Goal: Navigation & Orientation: Find specific page/section

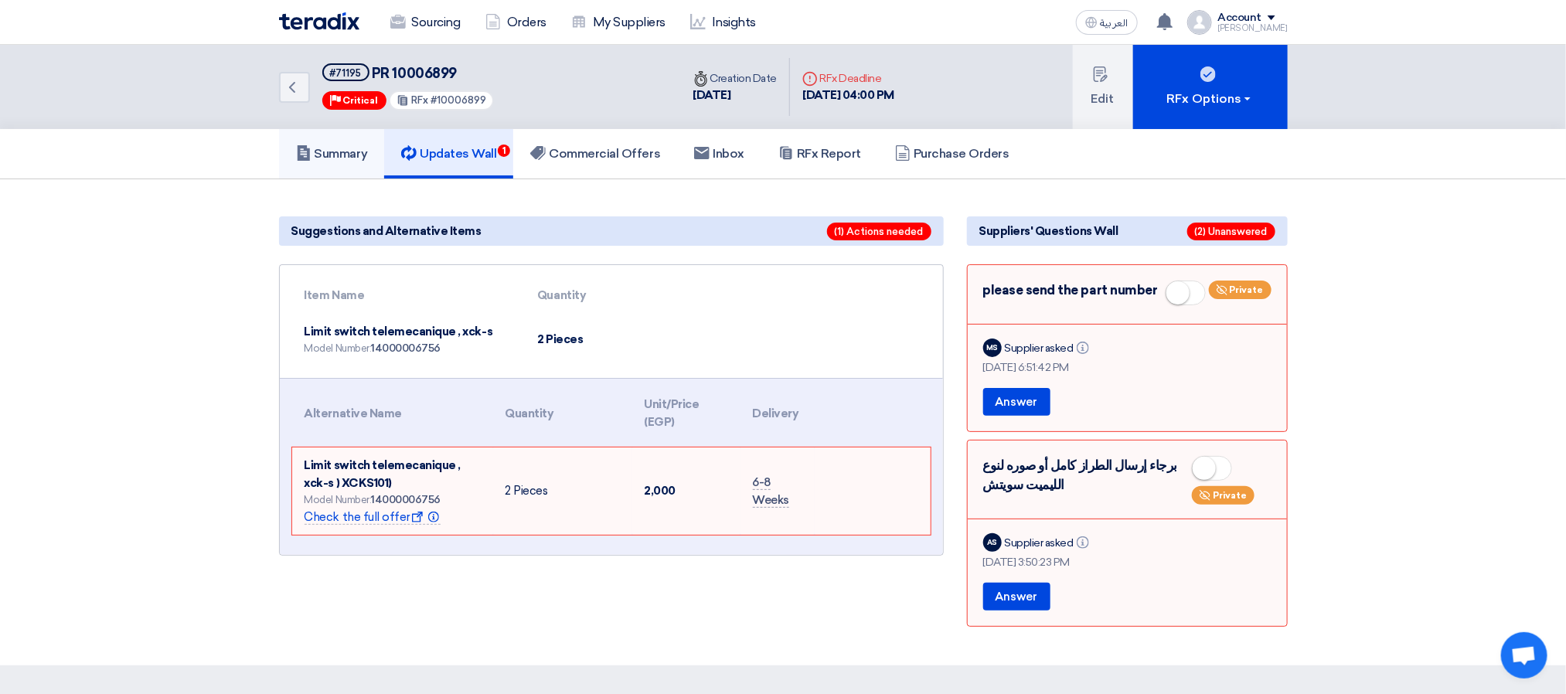
click at [325, 146] on h5 "Summary" at bounding box center [332, 153] width 72 height 15
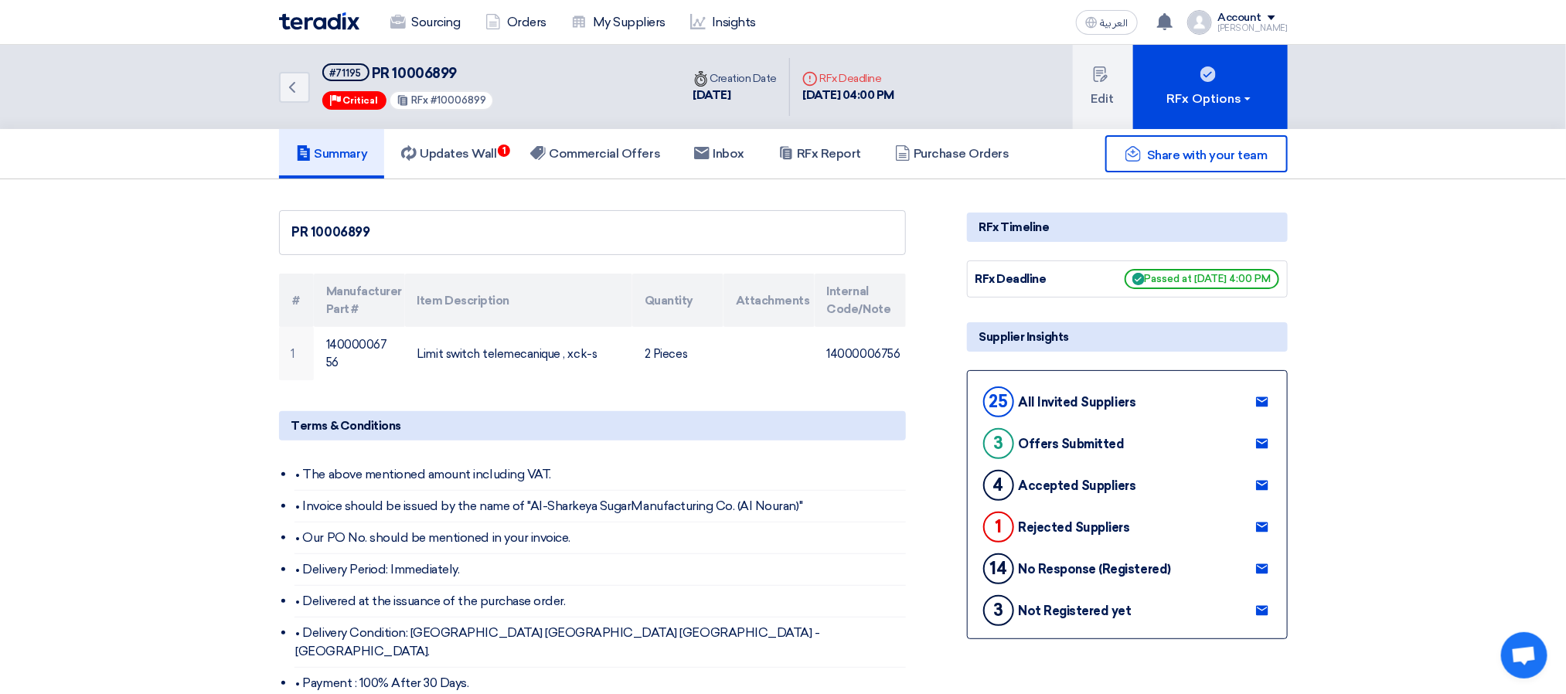
click at [423, 1] on div "Sourcing Orders My Suppliers Insights العربية ع You have a new offer for 'لف مو…" at bounding box center [783, 22] width 1032 height 44
click at [429, 19] on link "Sourcing" at bounding box center [425, 22] width 95 height 34
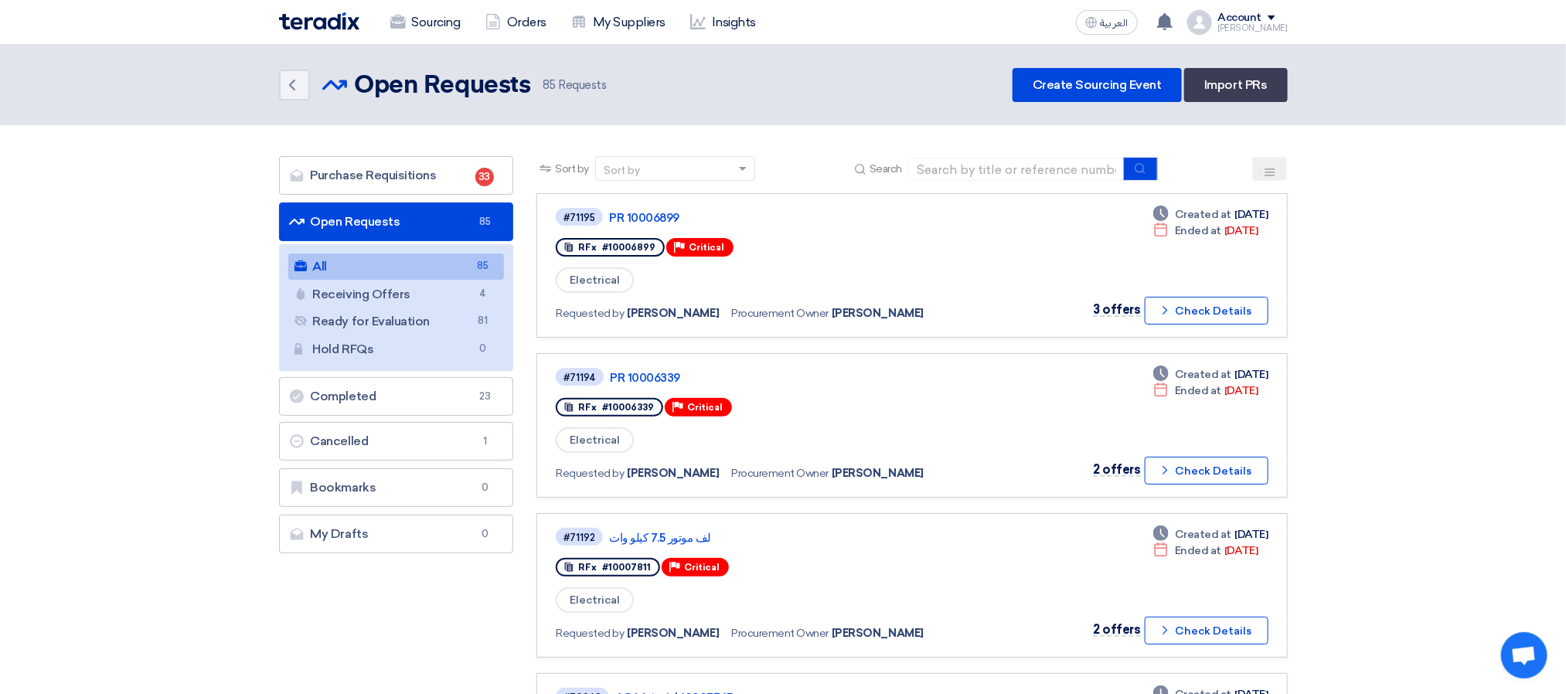
drag, startPoint x: 748, startPoint y: 96, endPoint x: 754, endPoint y: 107, distance: 13.1
click at [748, 95] on div "Back Open Requests Open Requests 85 Requests Create Sourcing Event Import PRs" at bounding box center [783, 85] width 1009 height 34
